Goal: Task Accomplishment & Management: Manage account settings

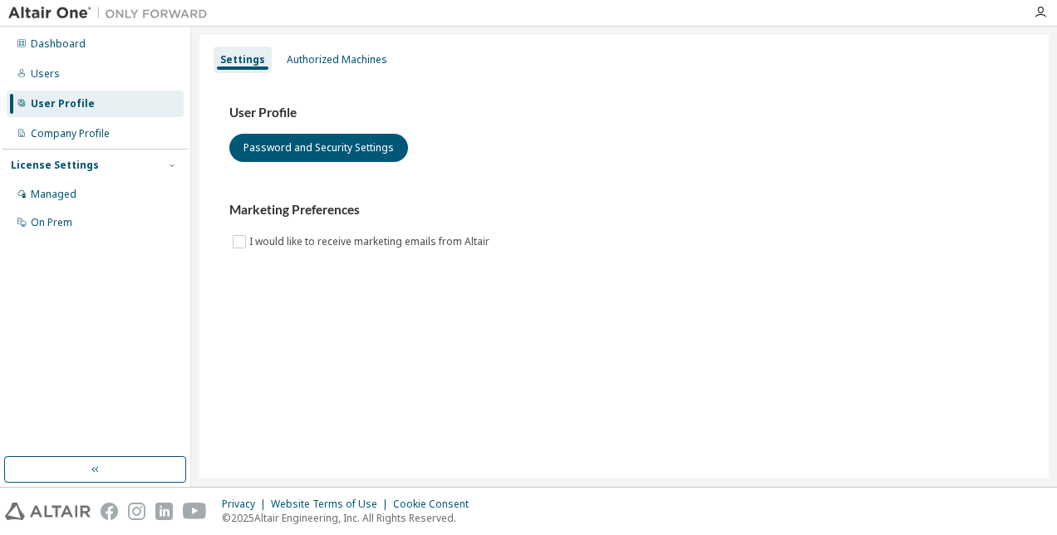
click at [362, 42] on div "Settings Authorized Machines User Profile Password and Security Settings Market…" at bounding box center [623, 257] width 849 height 444
click at [319, 64] on div "Authorized Machines" at bounding box center [337, 59] width 101 height 13
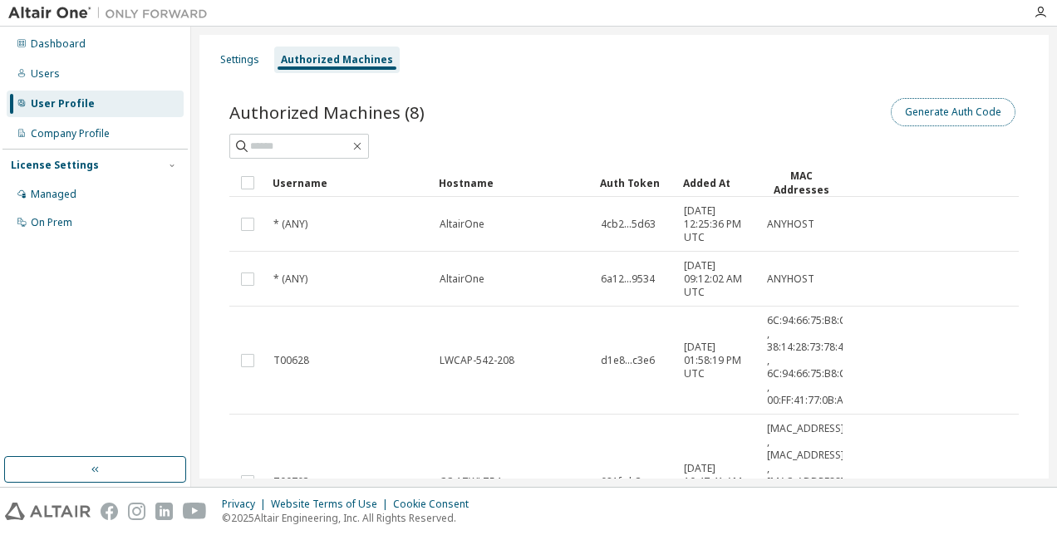
click at [929, 104] on button "Generate Auth Code" at bounding box center [953, 112] width 125 height 28
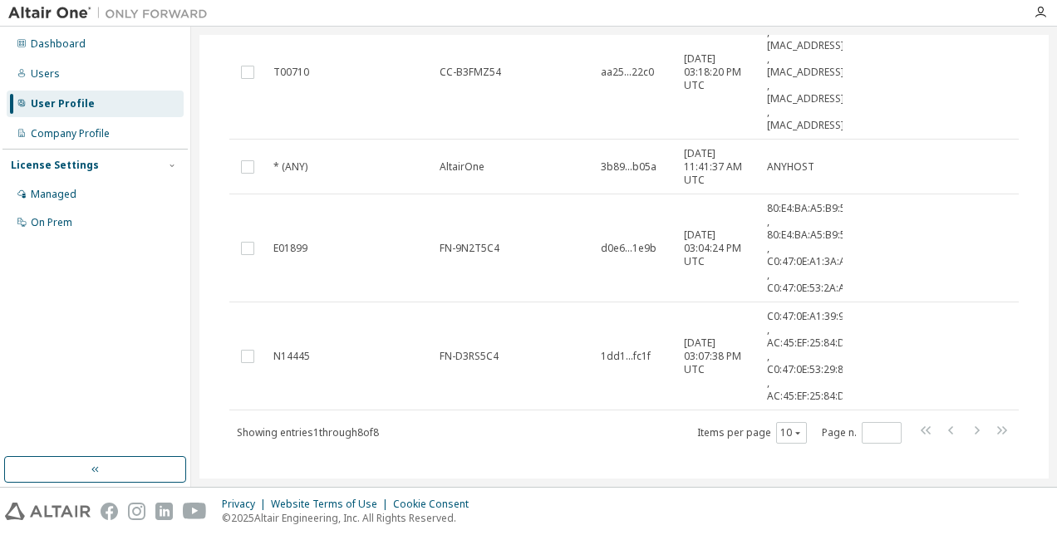
scroll to position [679, 0]
